Goal: Task Accomplishment & Management: Use online tool/utility

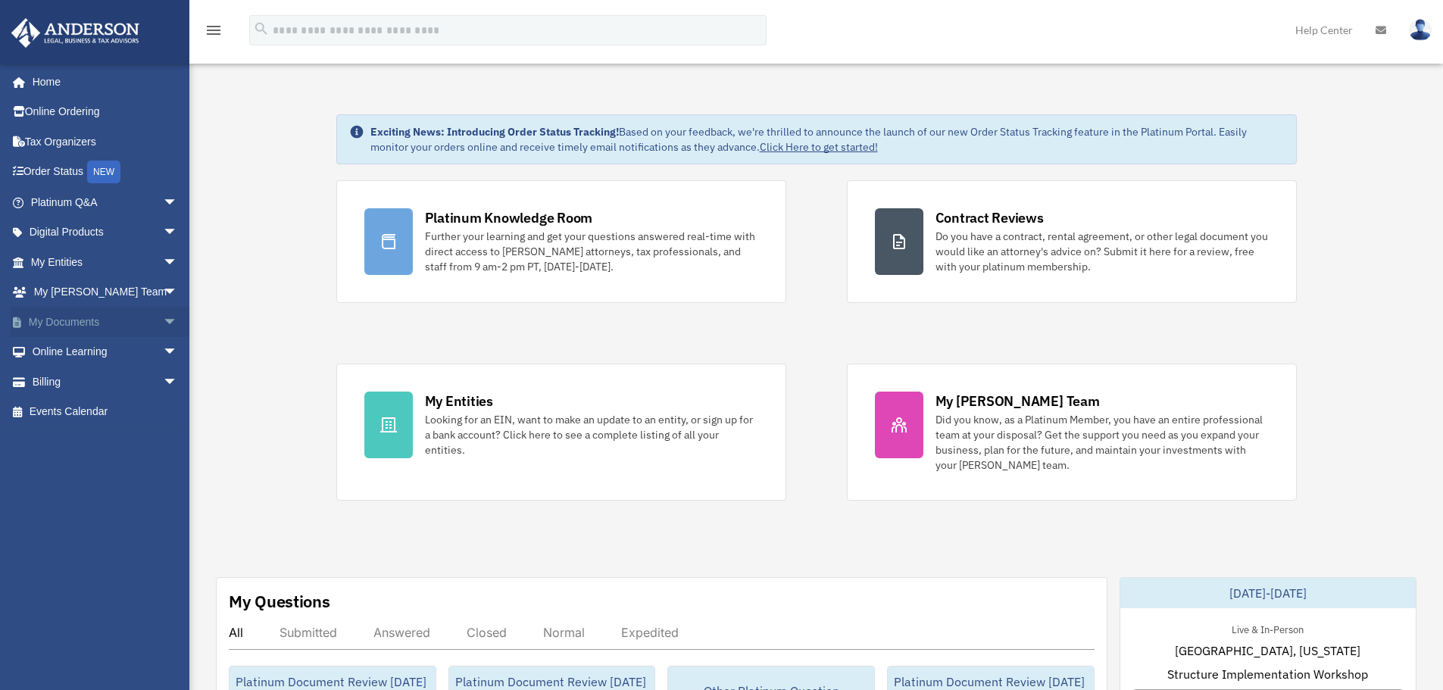
click at [77, 320] on link "My Documents arrow_drop_down" at bounding box center [106, 322] width 190 height 30
click at [164, 322] on span "arrow_drop_down" at bounding box center [178, 322] width 30 height 31
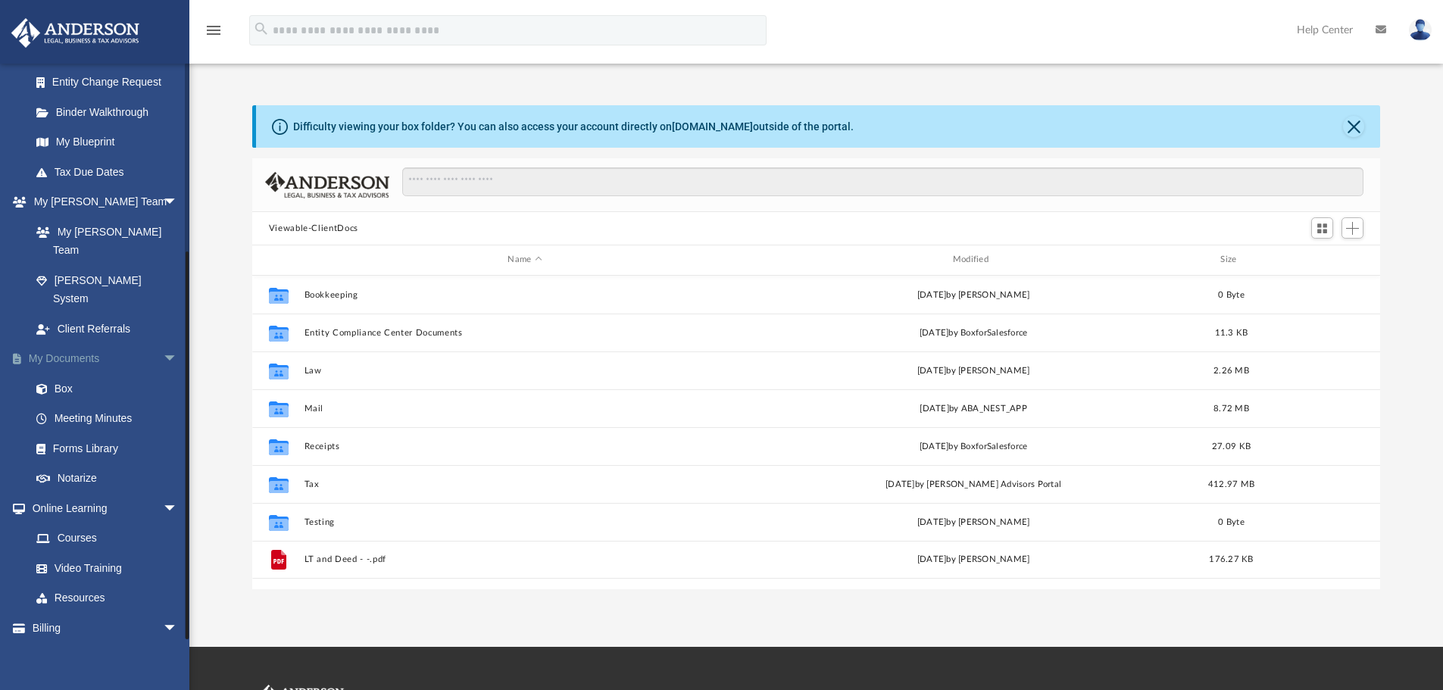
scroll to position [333, 1117]
click at [65, 374] on link "Box" at bounding box center [111, 389] width 180 height 30
click at [58, 374] on link "Box" at bounding box center [111, 389] width 180 height 30
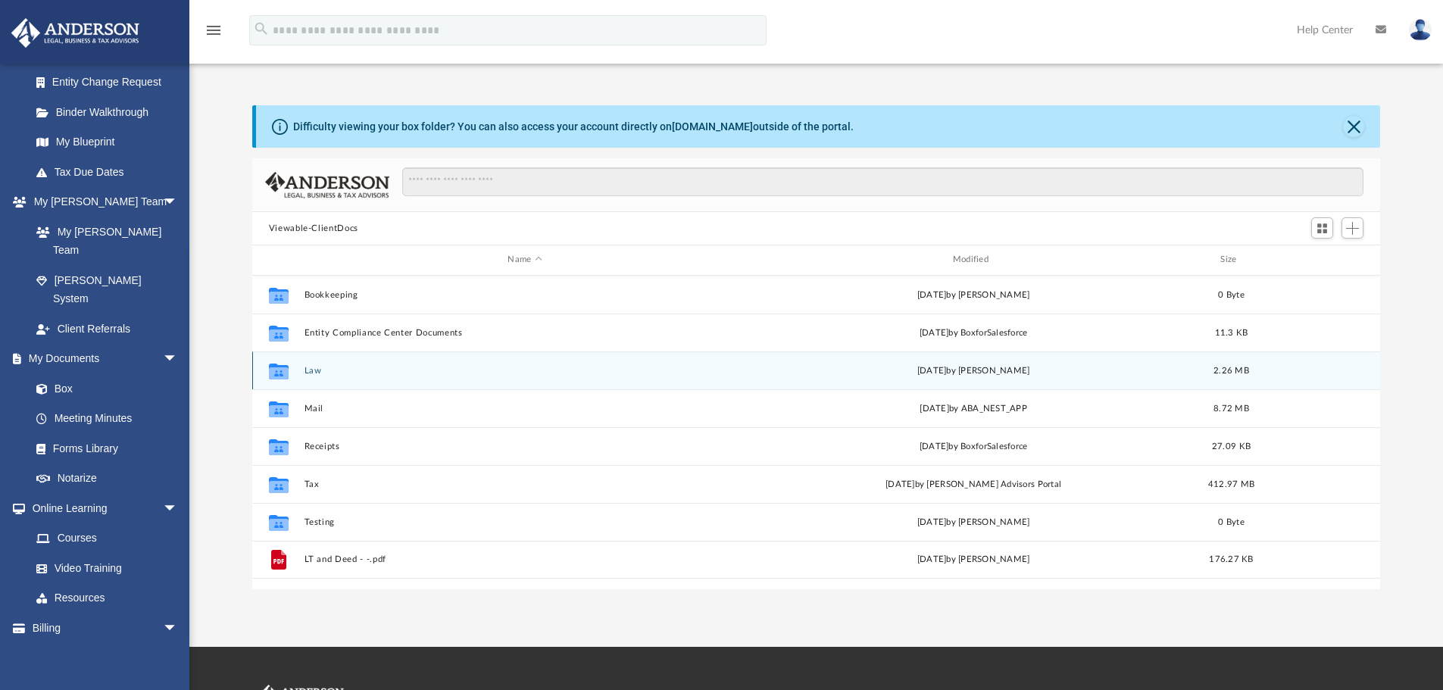
click at [311, 371] on button "Law" at bounding box center [525, 371] width 442 height 10
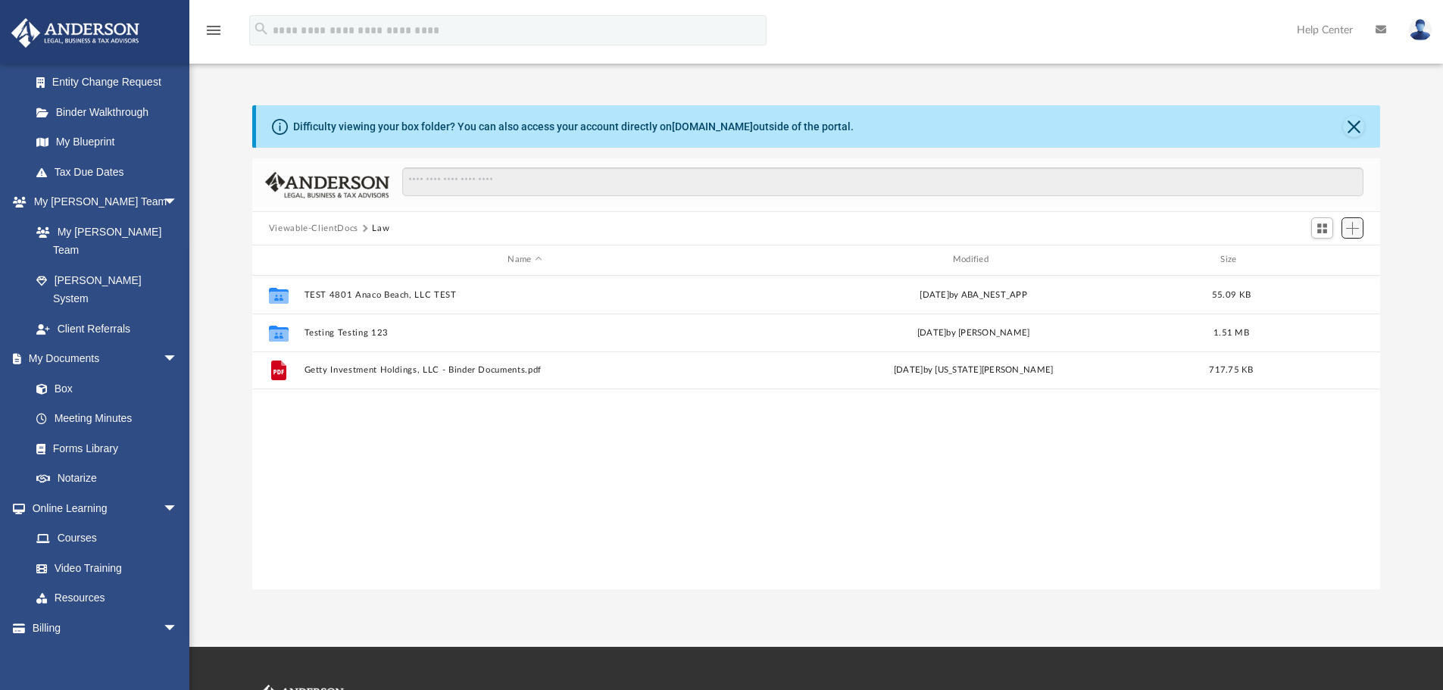
click at [1356, 232] on span "Add" at bounding box center [1352, 228] width 13 height 13
click at [1403, 199] on div "Difficulty viewing your box folder? You can also access your account directly o…" at bounding box center [816, 347] width 1254 height 484
click at [1361, 231] on button "Add" at bounding box center [1353, 227] width 23 height 21
click at [1322, 260] on li "Upload" at bounding box center [1331, 259] width 48 height 16
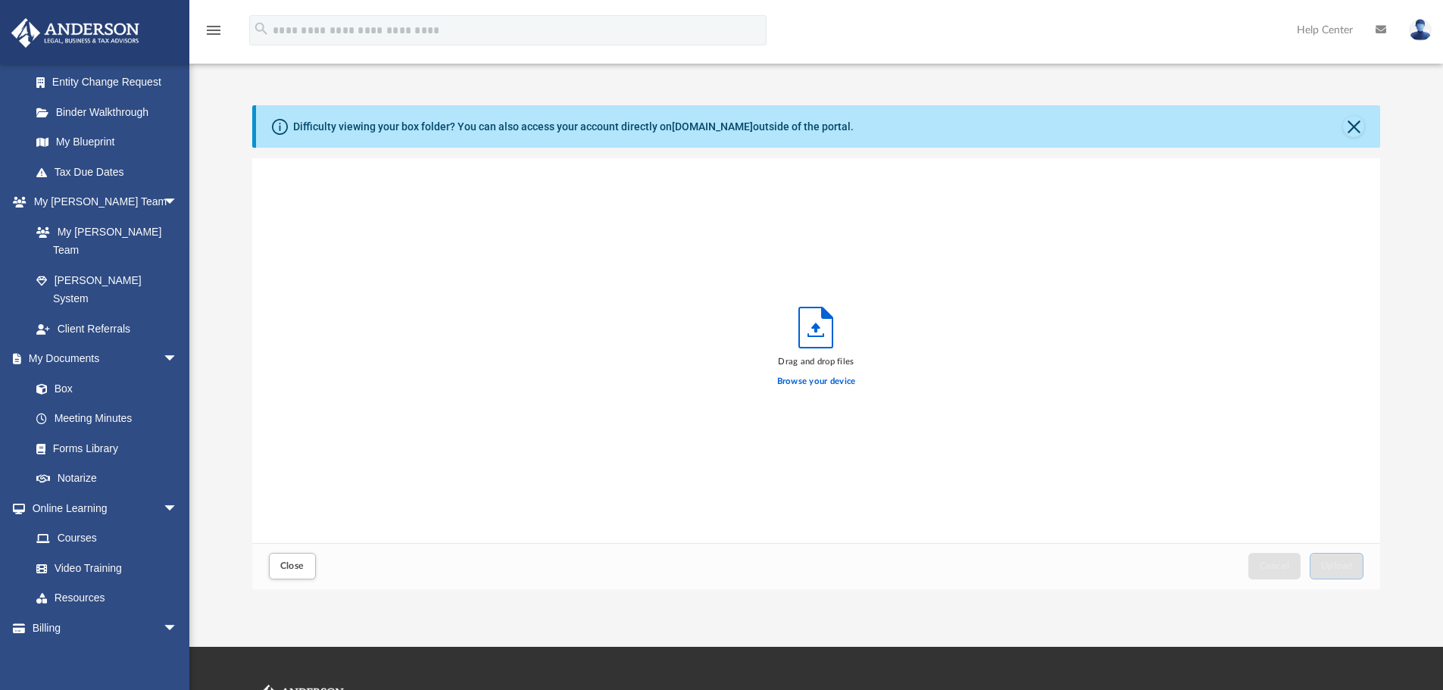
scroll to position [373, 1117]
click at [811, 380] on label "Browse your device" at bounding box center [816, 382] width 79 height 14
click at [0, 0] on input "Browse your device" at bounding box center [0, 0] width 0 height 0
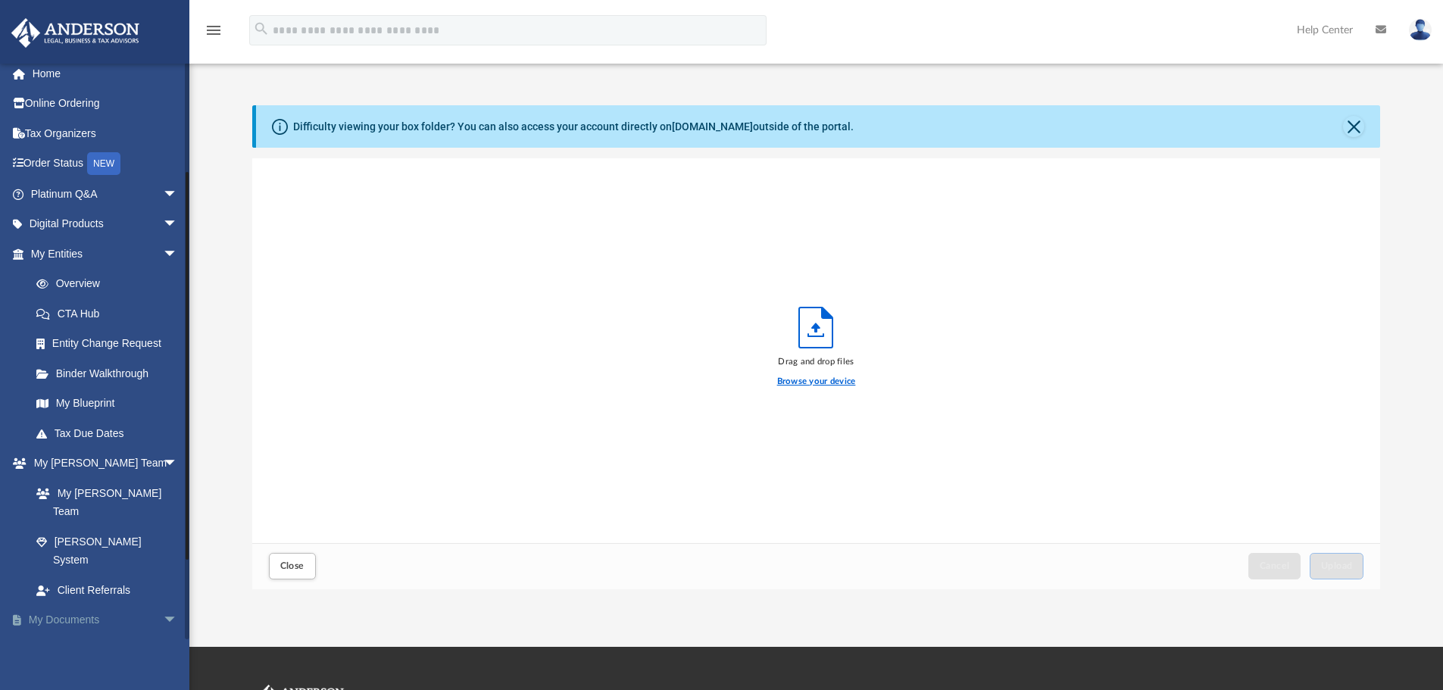
scroll to position [0, 0]
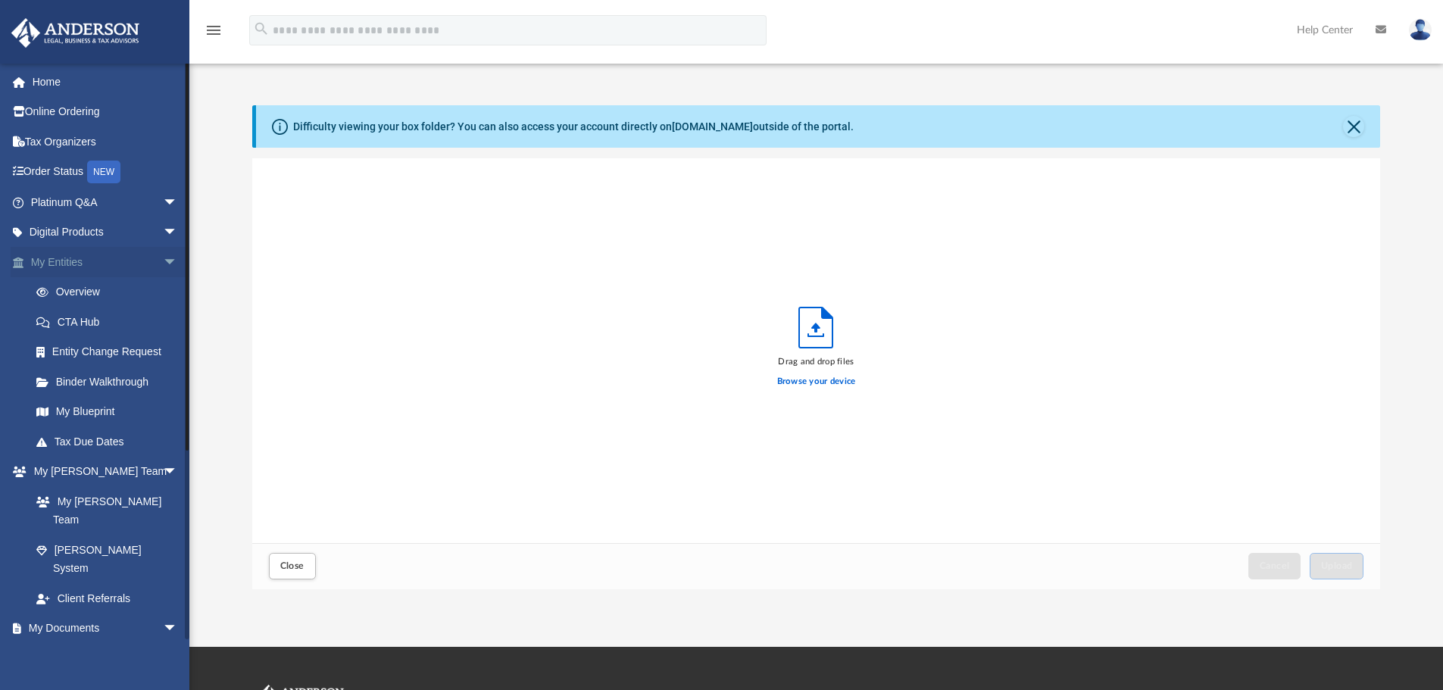
click at [163, 261] on span "arrow_drop_down" at bounding box center [178, 262] width 30 height 31
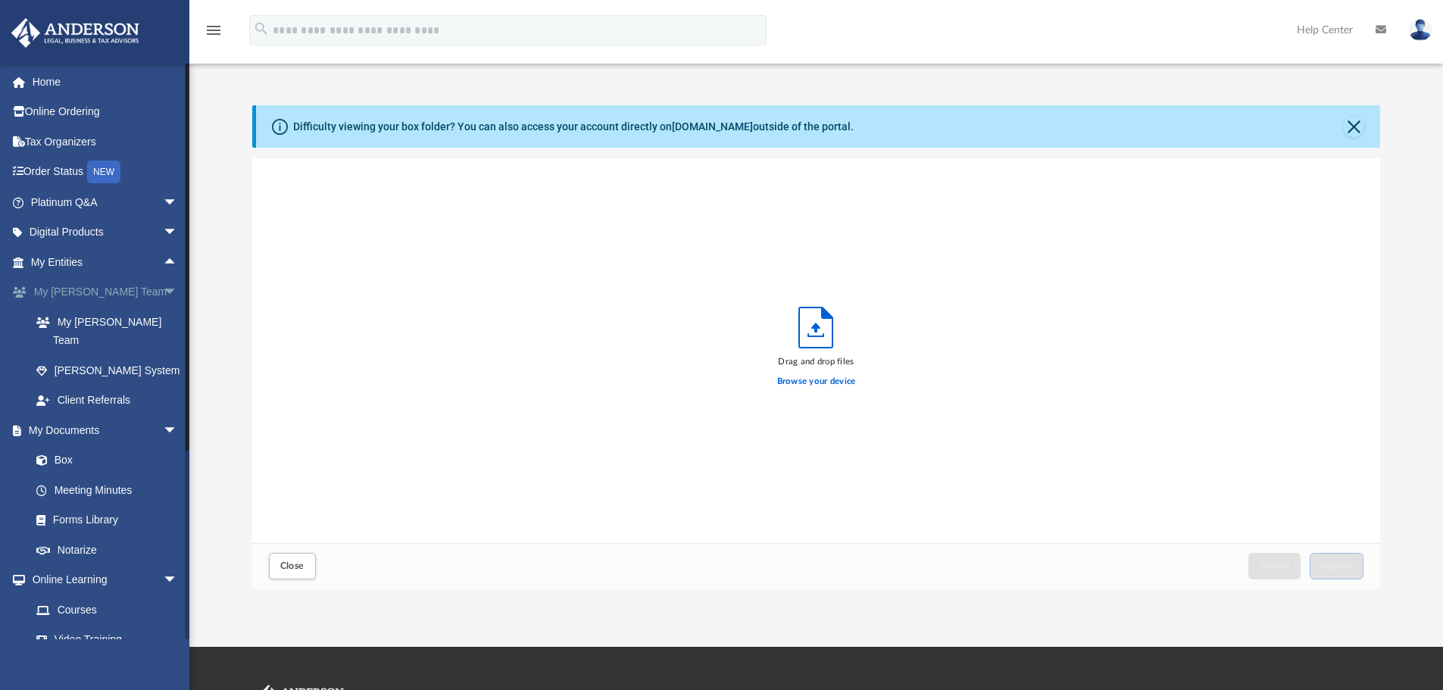
click at [163, 290] on span "arrow_drop_down" at bounding box center [178, 292] width 30 height 31
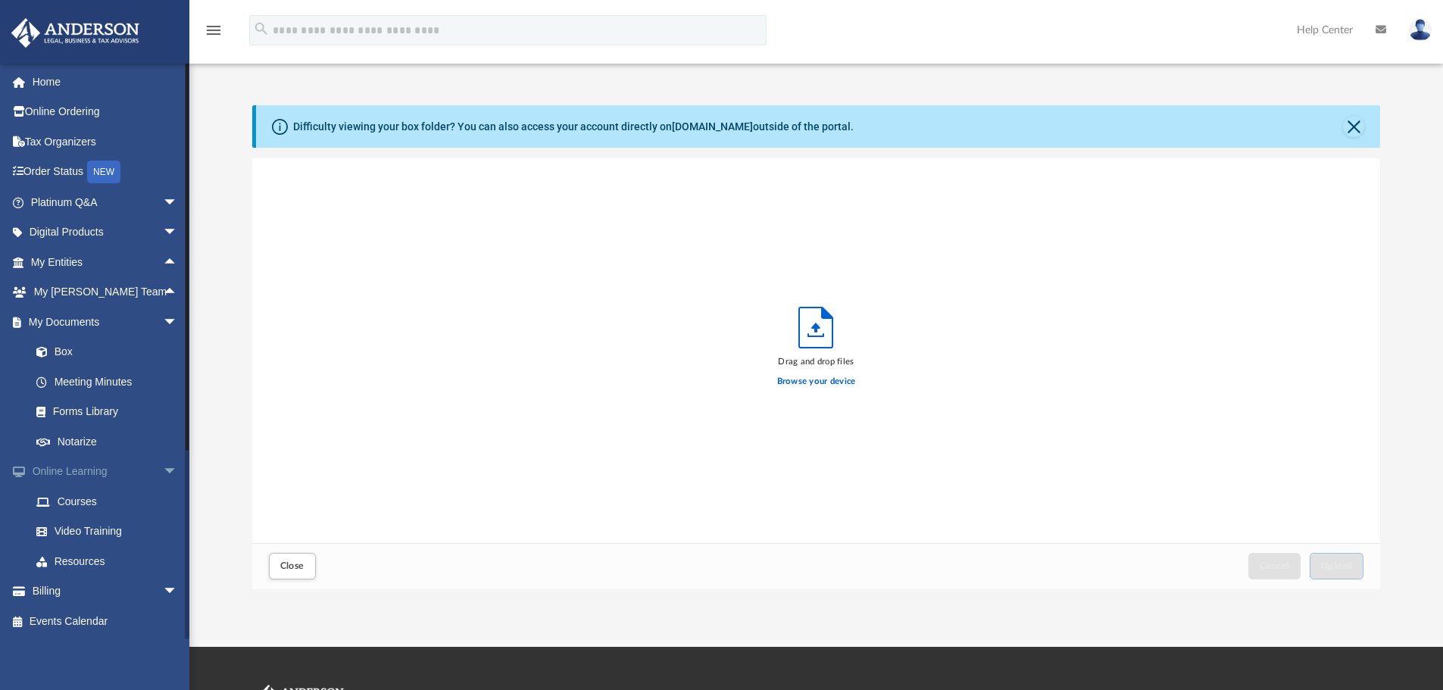
drag, startPoint x: 162, startPoint y: 319, endPoint x: 162, endPoint y: 361, distance: 41.7
click at [163, 320] on span "arrow_drop_down" at bounding box center [178, 322] width 30 height 31
click at [163, 352] on span "arrow_drop_down" at bounding box center [178, 352] width 30 height 31
drag, startPoint x: 154, startPoint y: 380, endPoint x: 106, endPoint y: 439, distance: 76.6
click at [163, 381] on span "arrow_drop_down" at bounding box center [178, 382] width 30 height 31
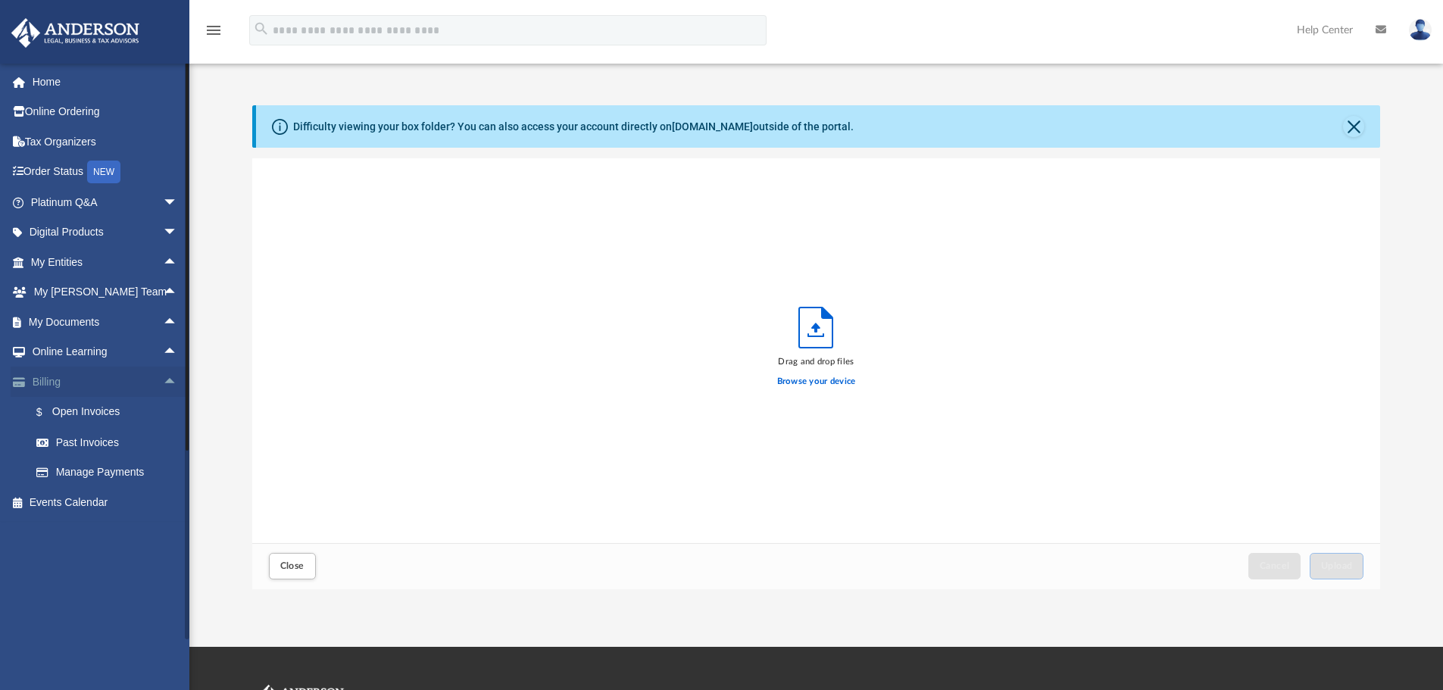
click at [163, 383] on span "arrow_drop_up" at bounding box center [178, 382] width 30 height 31
click at [89, 195] on link "Platinum Q&A arrow_drop_down" at bounding box center [106, 202] width 190 height 30
click at [163, 200] on span "arrow_drop_down" at bounding box center [178, 202] width 30 height 31
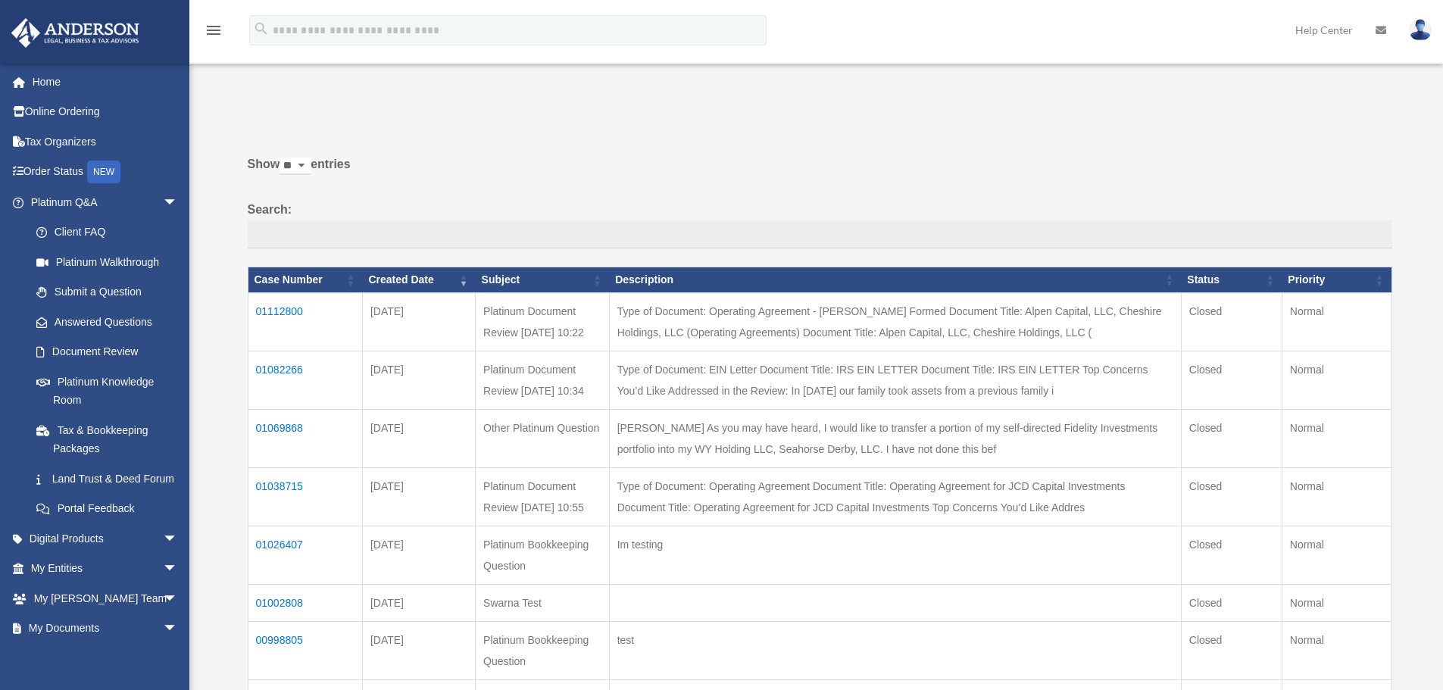
click at [115, 383] on link "Platinum Knowledge Room" at bounding box center [107, 391] width 172 height 48
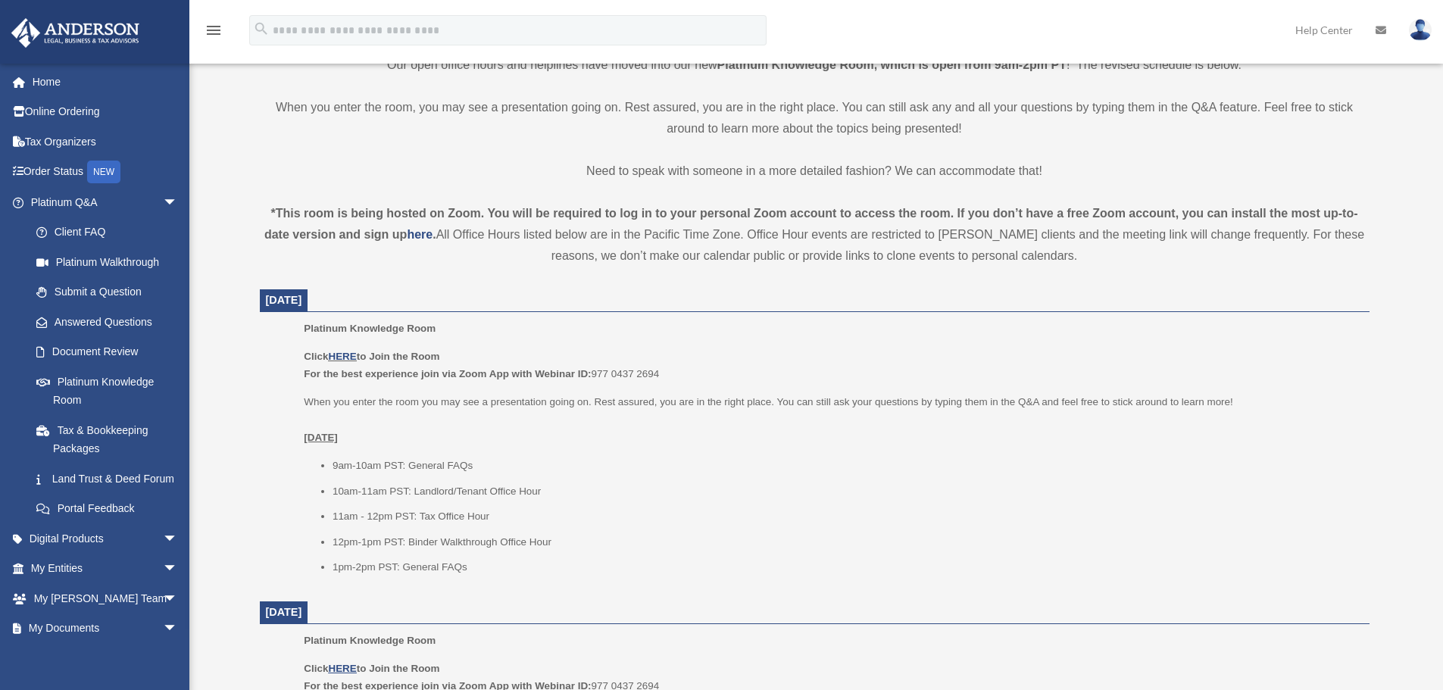
scroll to position [455, 0]
